Goal: Find specific page/section

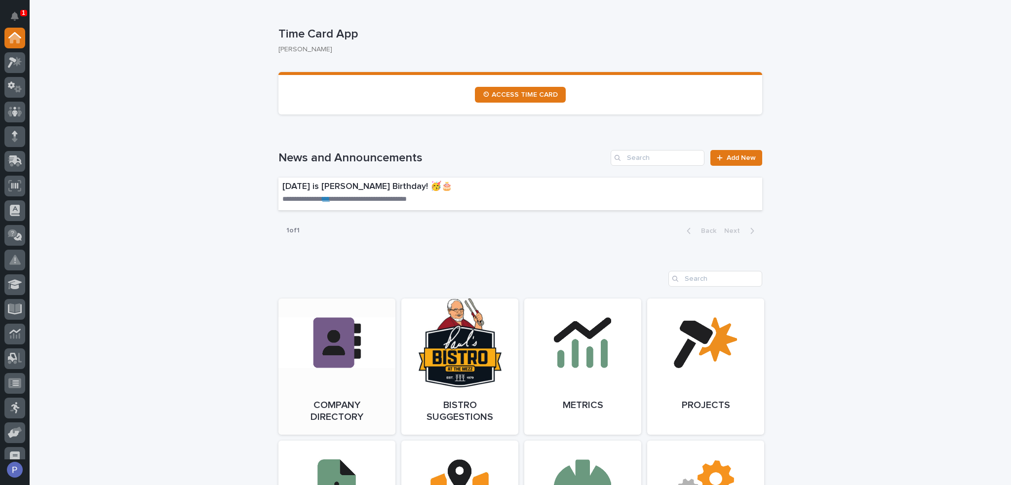
scroll to position [592, 0]
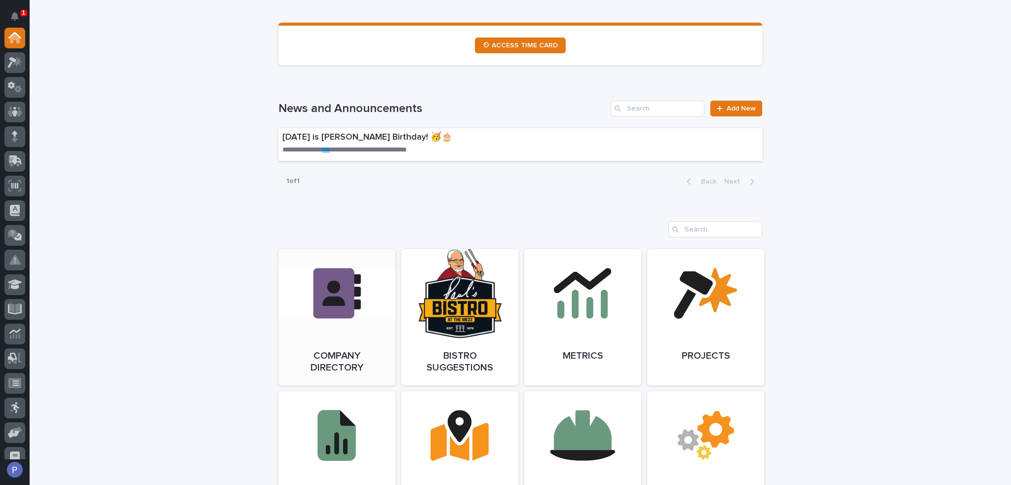
click at [338, 338] on link "Open Link" at bounding box center [336, 317] width 117 height 136
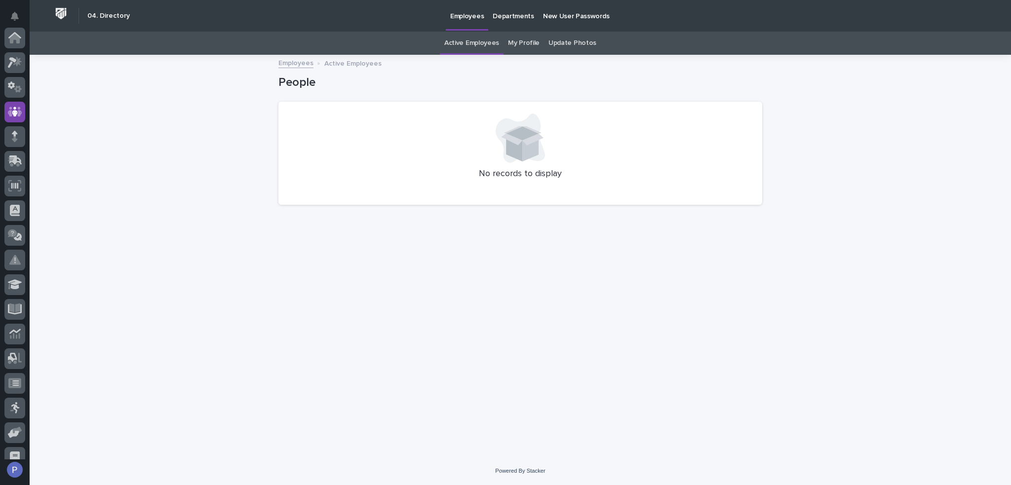
scroll to position [74, 0]
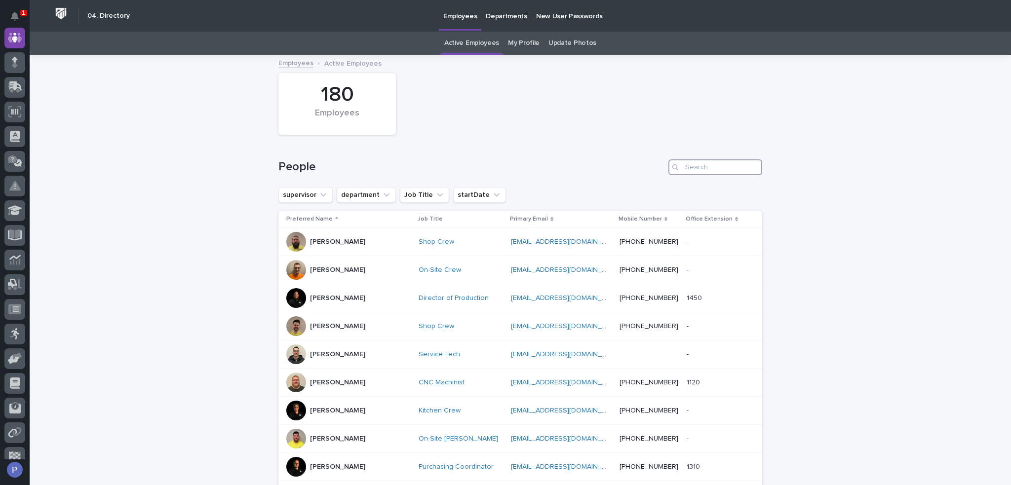
click at [708, 167] on input "Search" at bounding box center [715, 167] width 94 height 16
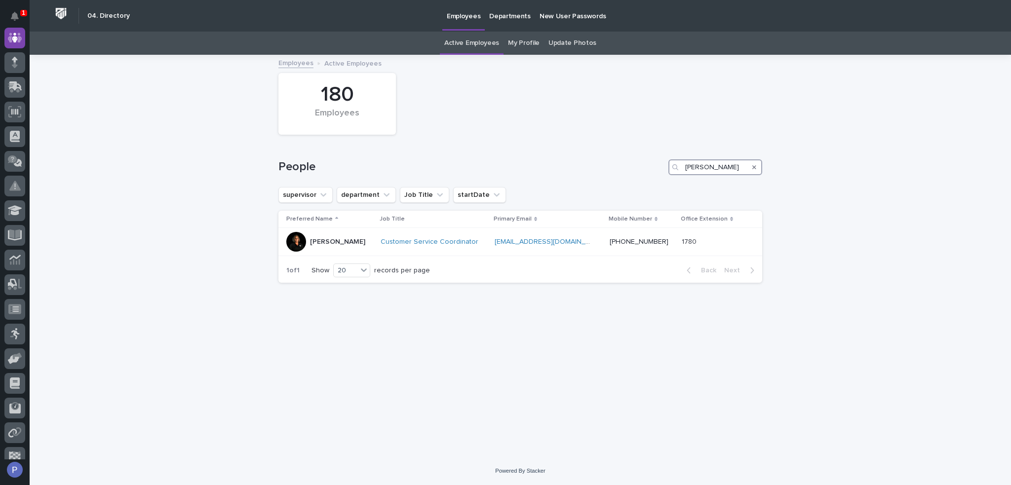
type input "jodie"
